Goal: Register for event/course

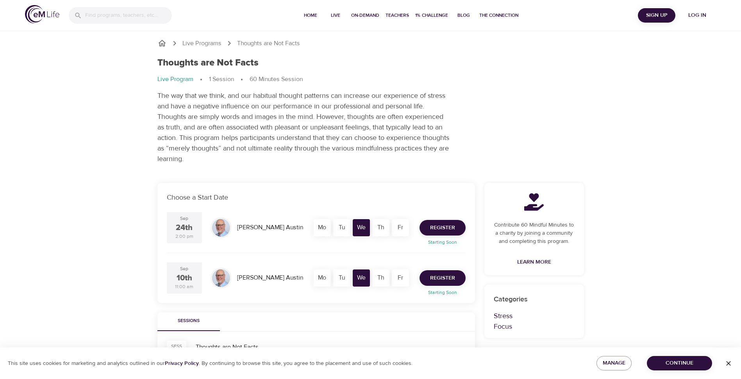
click at [438, 278] on span "Register" at bounding box center [442, 279] width 25 height 10
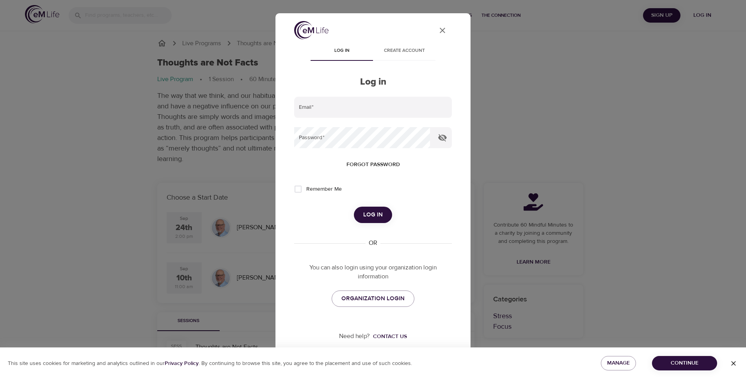
type input "[PERSON_NAME][EMAIL_ADDRESS][PERSON_NAME][DOMAIN_NAME]"
click at [91, 239] on div "User Profile Log in Create account Log in Email   * [EMAIL_ADDRESS][PERSON_NAME…" at bounding box center [373, 189] width 746 height 379
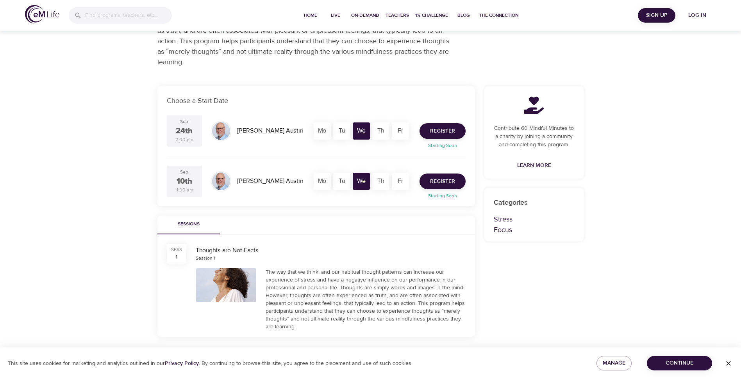
scroll to position [156, 0]
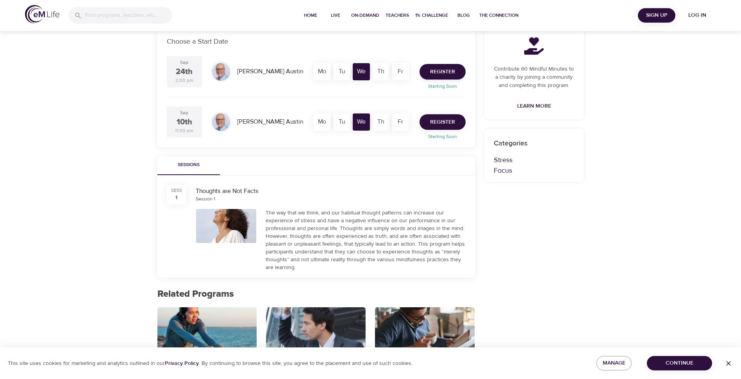
click at [429, 125] on button "Register" at bounding box center [442, 122] width 46 height 16
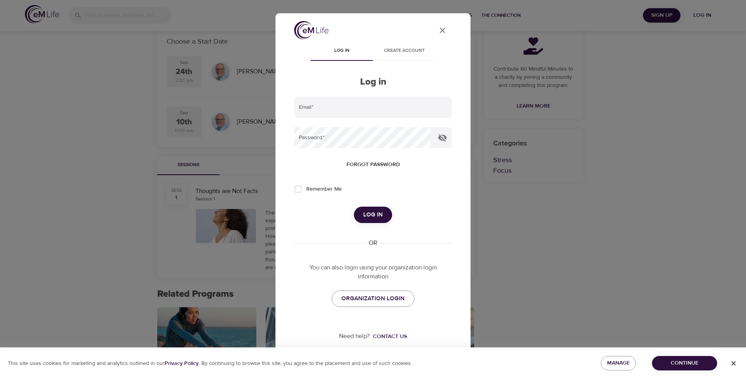
type input "[PERSON_NAME][EMAIL_ADDRESS][PERSON_NAME][DOMAIN_NAME]"
click at [311, 193] on span "Remember Me" at bounding box center [324, 189] width 36 height 8
click at [306, 193] on input "Remember Me" at bounding box center [298, 189] width 16 height 16
checkbox input "true"
click at [376, 222] on button "Log in" at bounding box center [373, 215] width 38 height 16
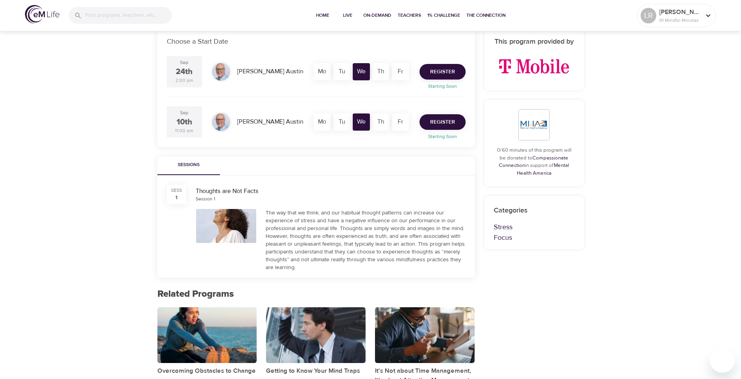
click at [442, 123] on span "Register" at bounding box center [442, 123] width 25 height 10
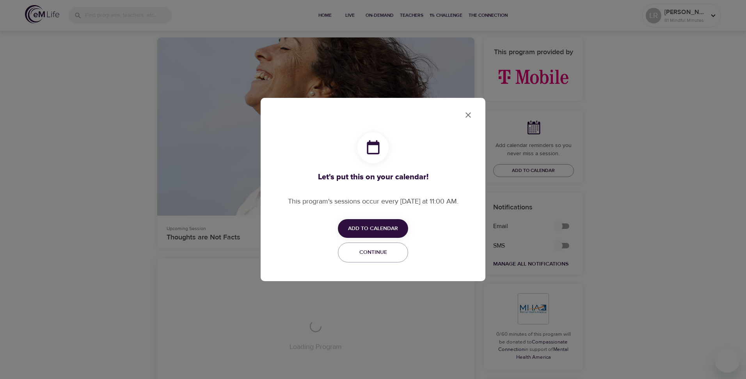
checkbox input "true"
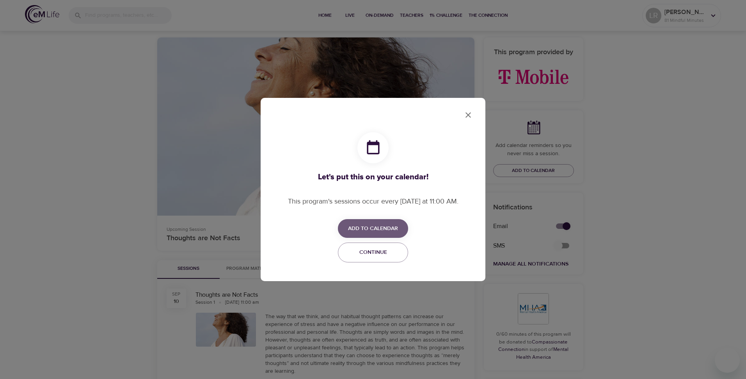
click at [390, 228] on span "Add to Calendar" at bounding box center [373, 229] width 50 height 10
click at [382, 256] on span "Outlook" at bounding box center [378, 259] width 24 height 11
click at [468, 113] on div at bounding box center [373, 189] width 746 height 379
click at [373, 258] on button "Continue" at bounding box center [373, 253] width 70 height 20
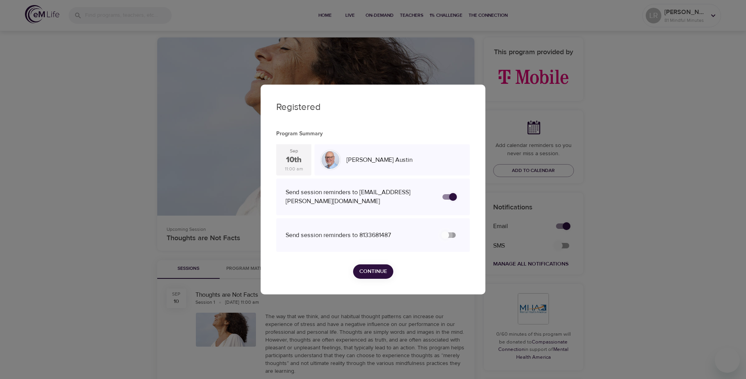
click at [448, 234] on input "secondary checkbox" at bounding box center [445, 235] width 45 height 15
checkbox input "false"
checkbox input "true"
click at [377, 271] on span "Continue" at bounding box center [374, 272] width 28 height 10
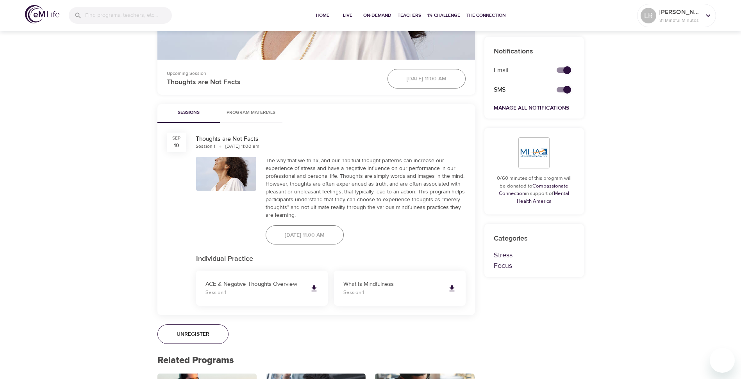
scroll to position [351, 0]
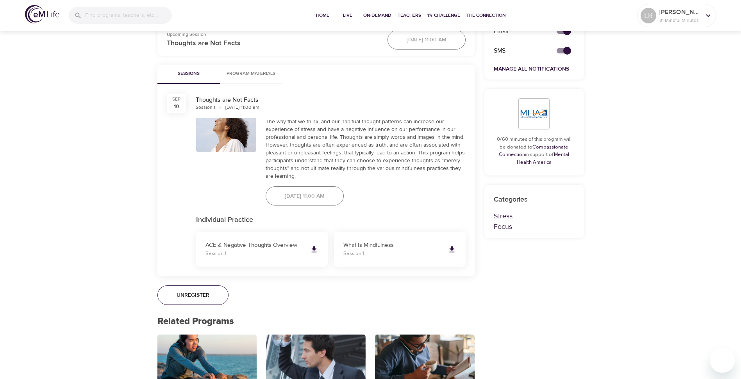
click at [308, 198] on div "[DATE] 11:00 am" at bounding box center [304, 196] width 87 height 29
click at [317, 251] on icon at bounding box center [314, 250] width 9 height 9
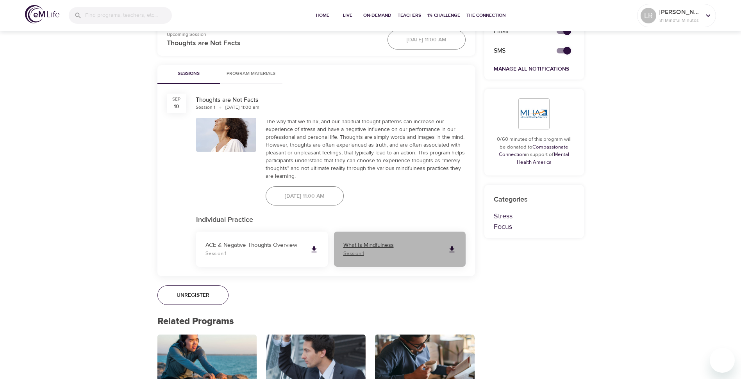
click at [380, 242] on p "What Is Mindfulness" at bounding box center [392, 245] width 98 height 9
